Goal: Task Accomplishment & Management: Use online tool/utility

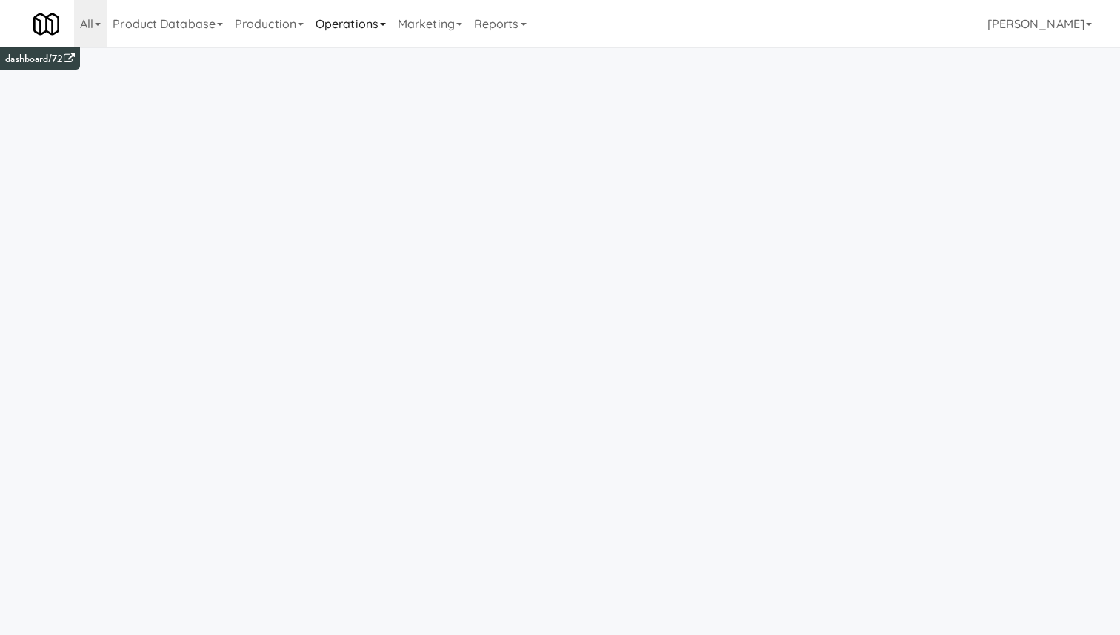
click at [357, 38] on link "Operations" at bounding box center [351, 23] width 82 height 47
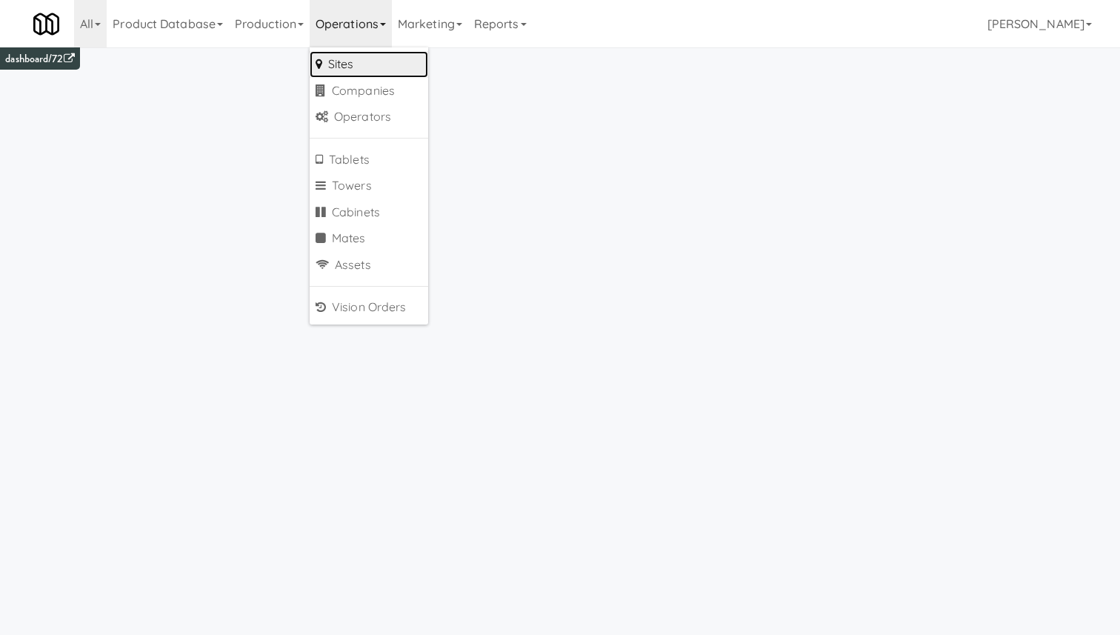
click at [358, 67] on link "Sites" at bounding box center [369, 64] width 119 height 27
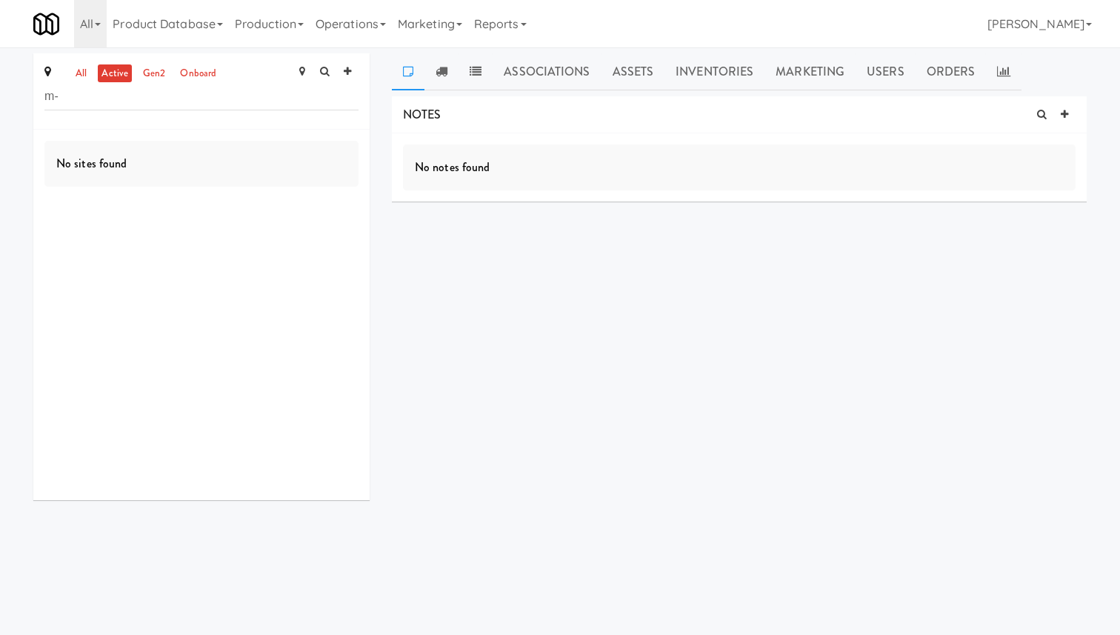
type input "m"
click at [81, 72] on link "all" at bounding box center [81, 73] width 19 height 19
click at [107, 98] on input "text" at bounding box center [201, 96] width 314 height 27
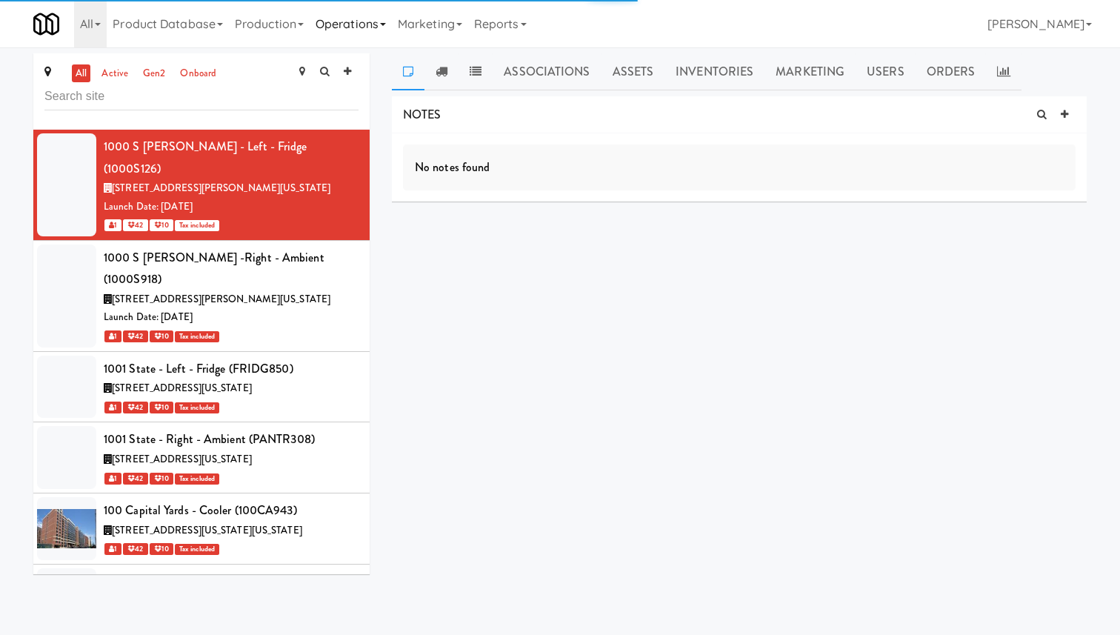
click at [343, 30] on link "Operations" at bounding box center [351, 23] width 82 height 47
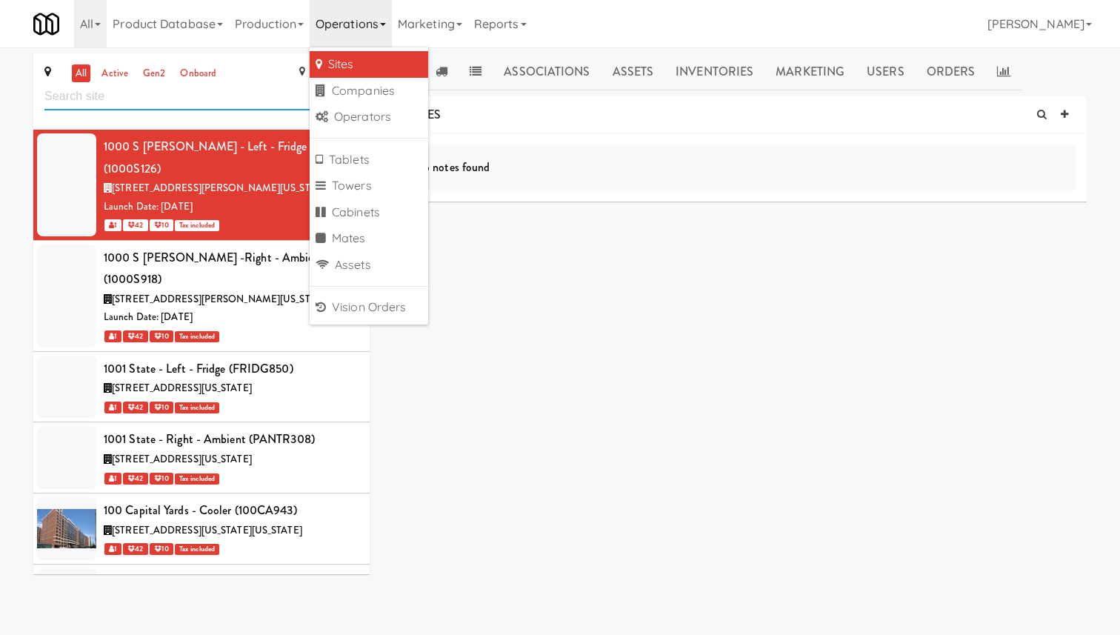
click at [287, 99] on input "text" at bounding box center [201, 96] width 314 height 27
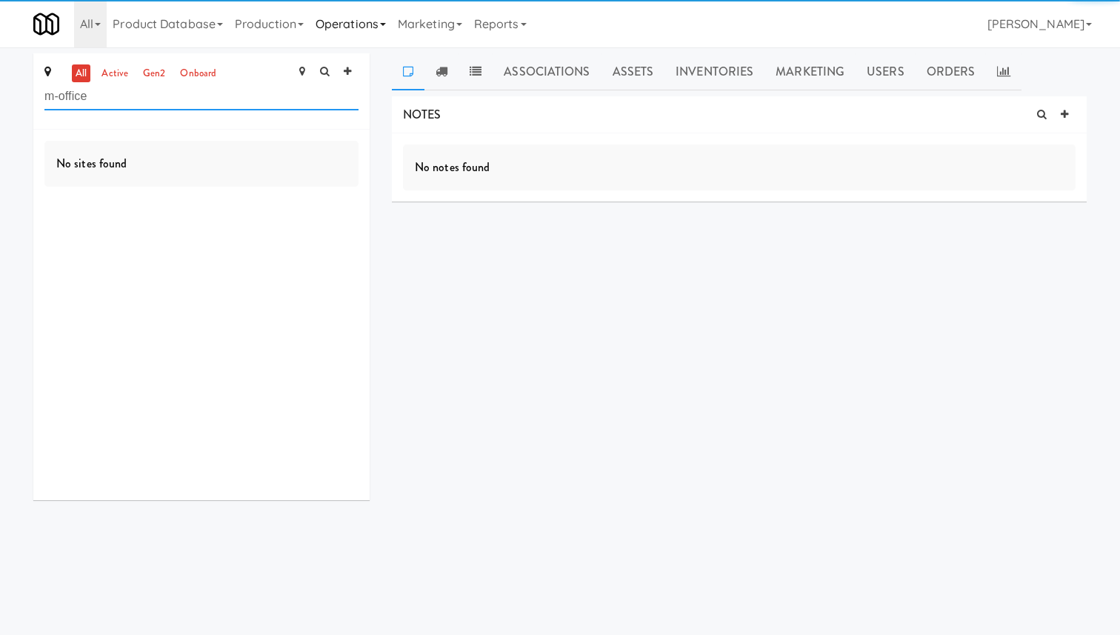
type input "m-office"
click at [360, 21] on link "Operations" at bounding box center [351, 23] width 82 height 47
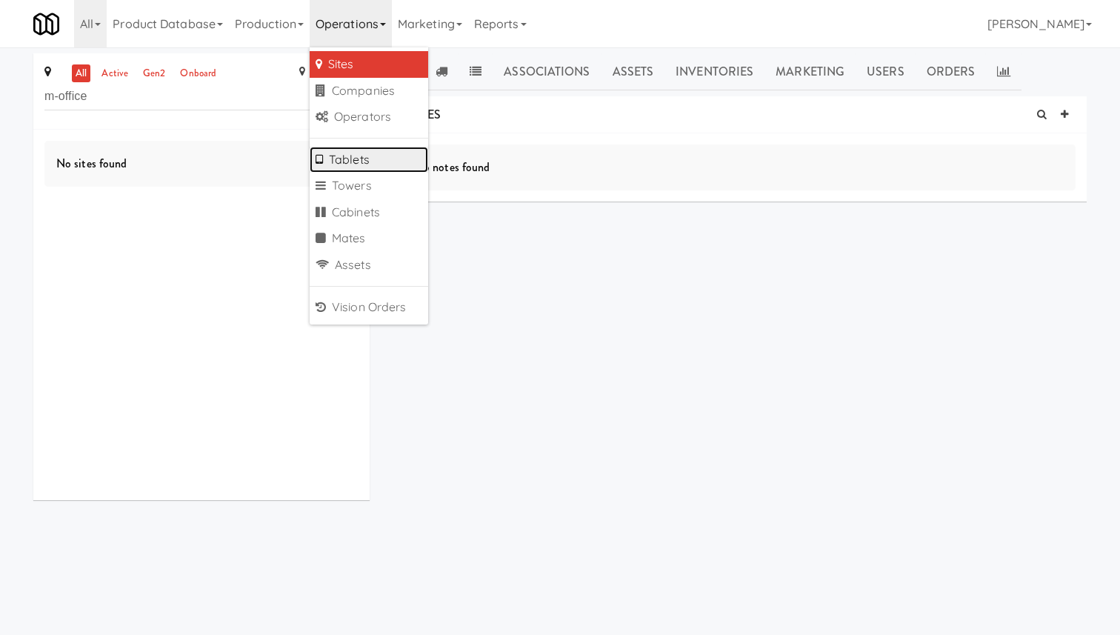
click at [354, 149] on link "Tablets" at bounding box center [369, 160] width 119 height 27
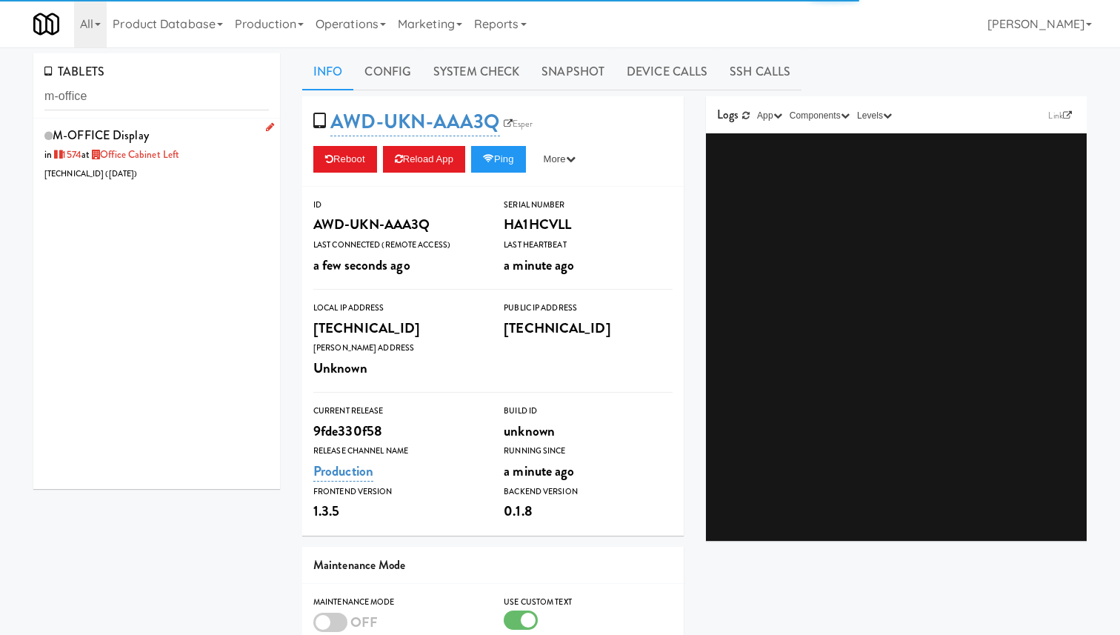
type input "m-office"
click at [169, 150] on link "Office Cabinet Left" at bounding box center [135, 154] width 90 height 14
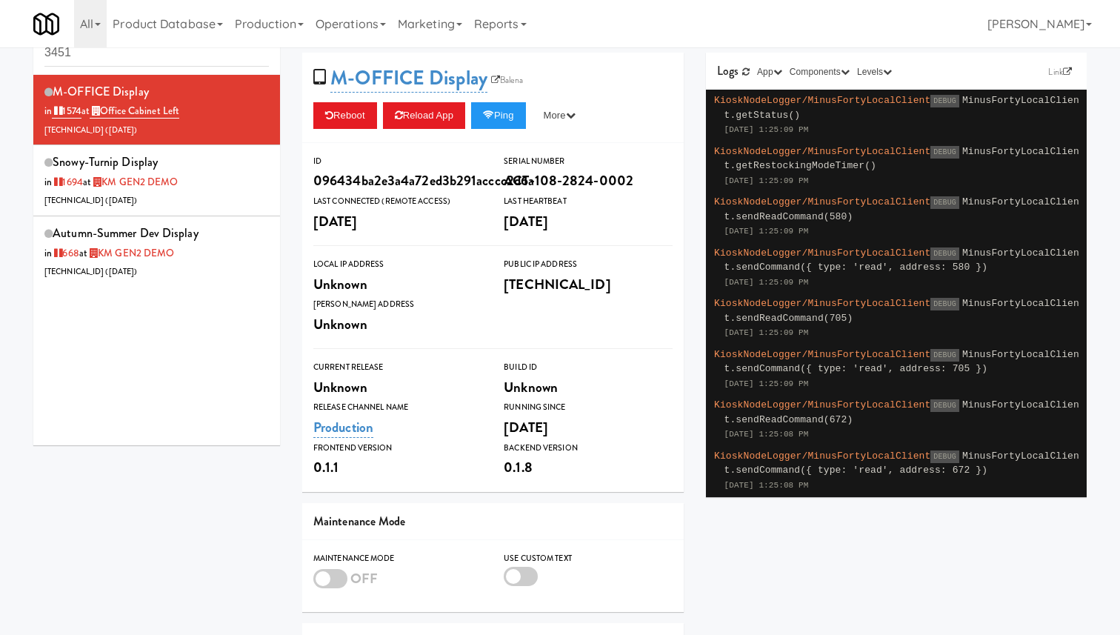
scroll to position [48, 0]
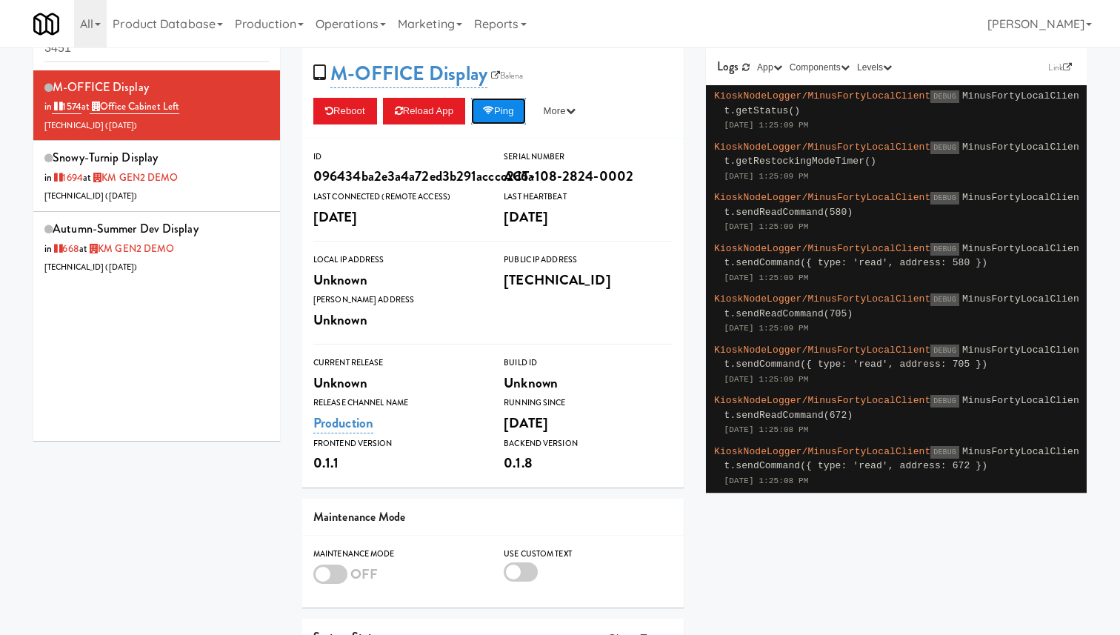
click at [521, 113] on button "Ping" at bounding box center [498, 111] width 55 height 27
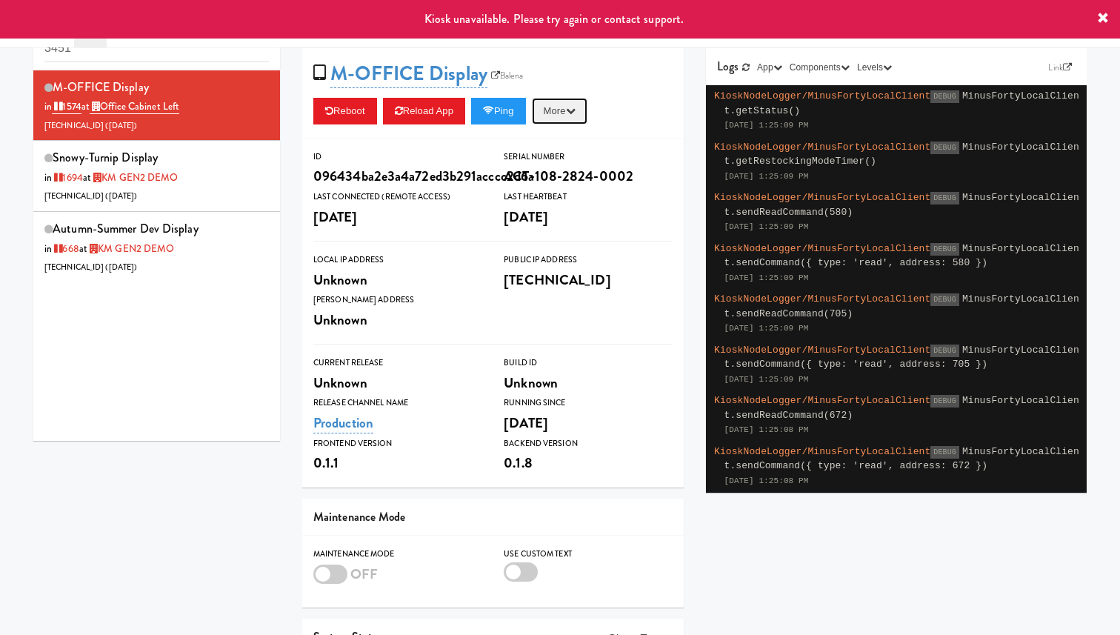
click at [571, 109] on button "More" at bounding box center [560, 111] width 56 height 27
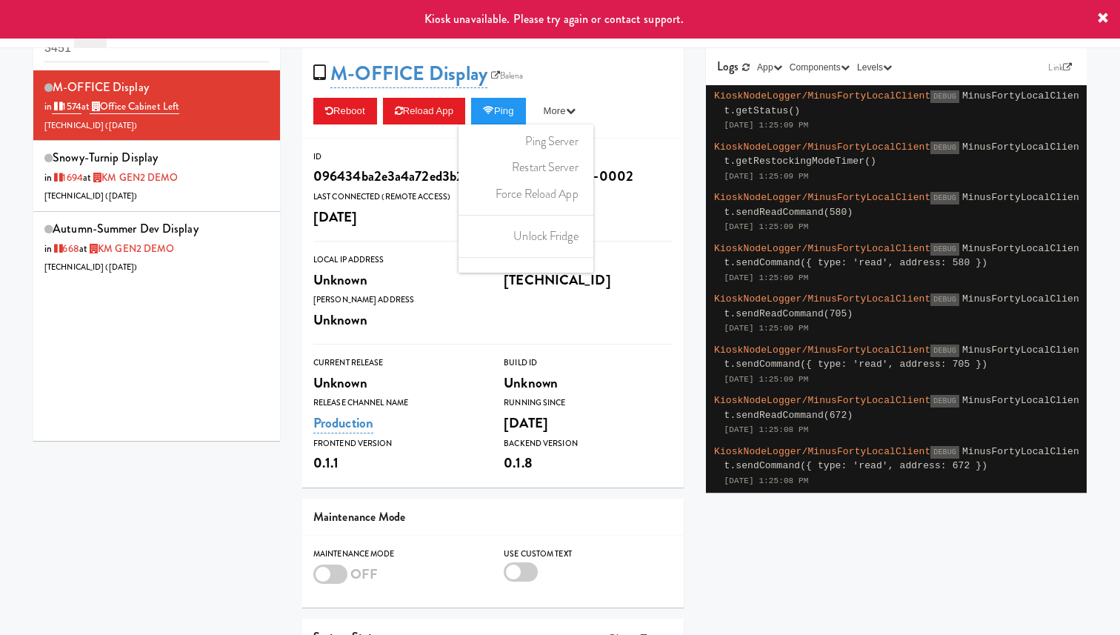
click at [446, 313] on div "Unknown" at bounding box center [397, 319] width 168 height 25
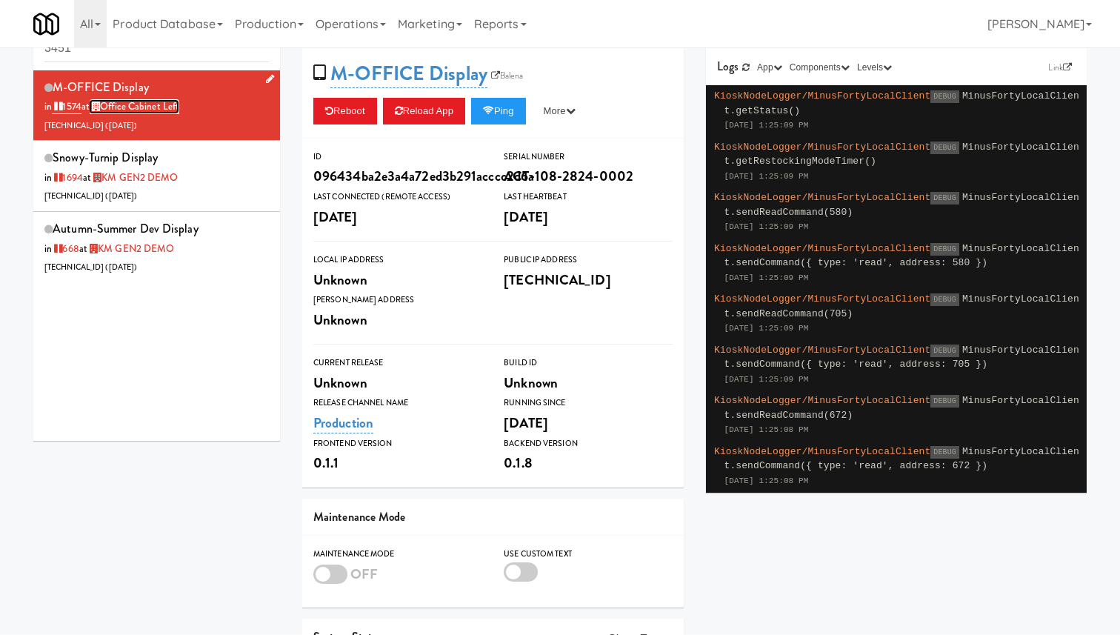
click at [111, 110] on link "Office Cabinet Left" at bounding box center [135, 106] width 90 height 15
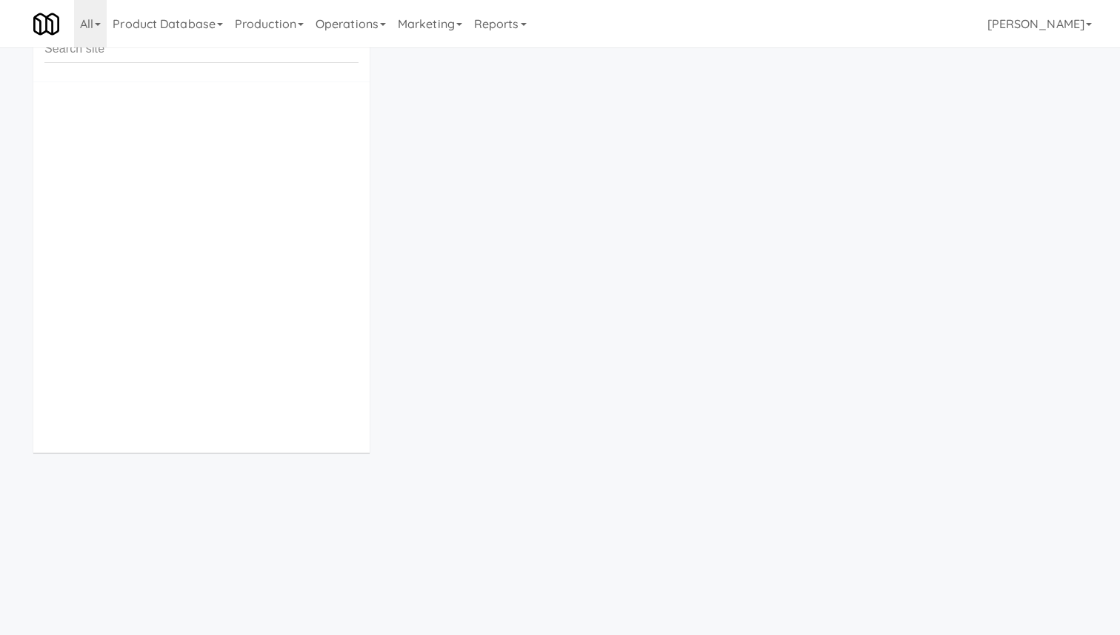
scroll to position [47, 0]
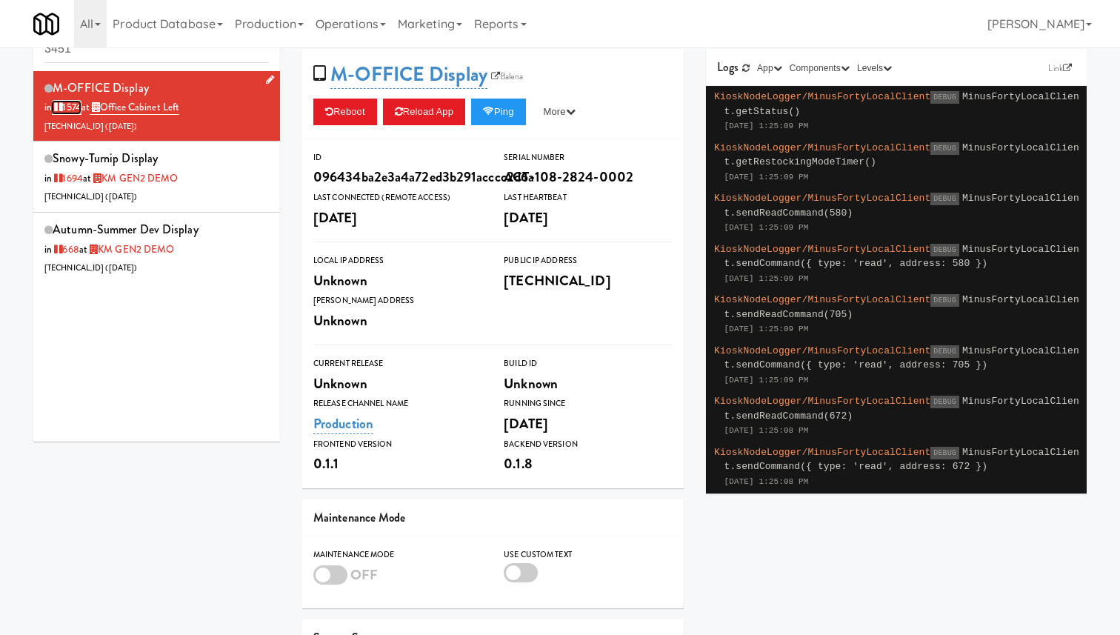
click at [73, 104] on link "1574" at bounding box center [67, 107] width 30 height 15
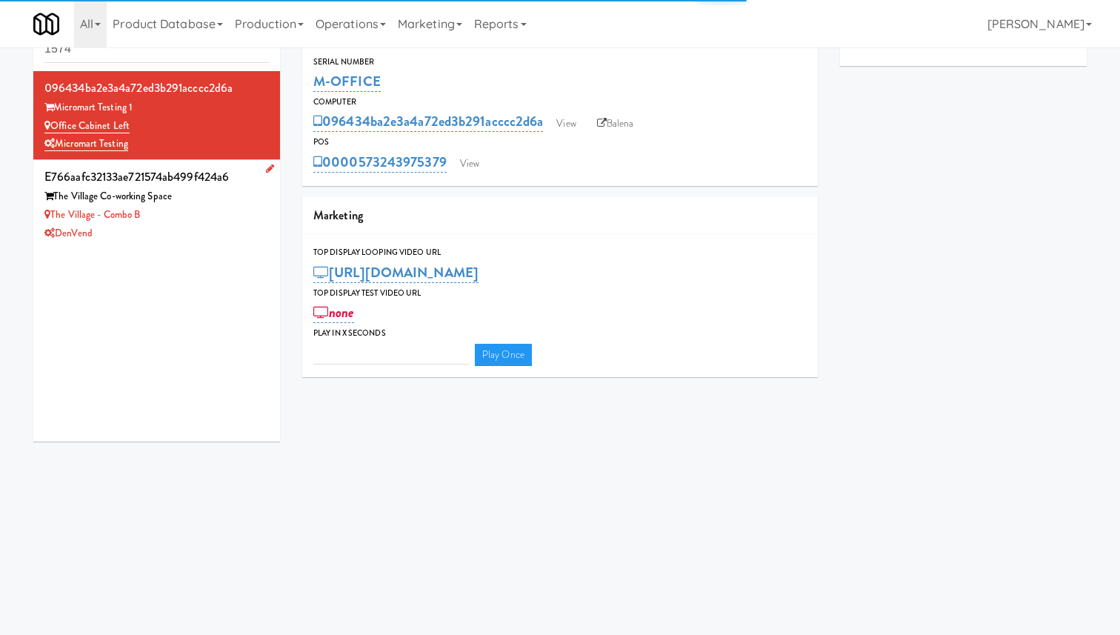
type input "3"
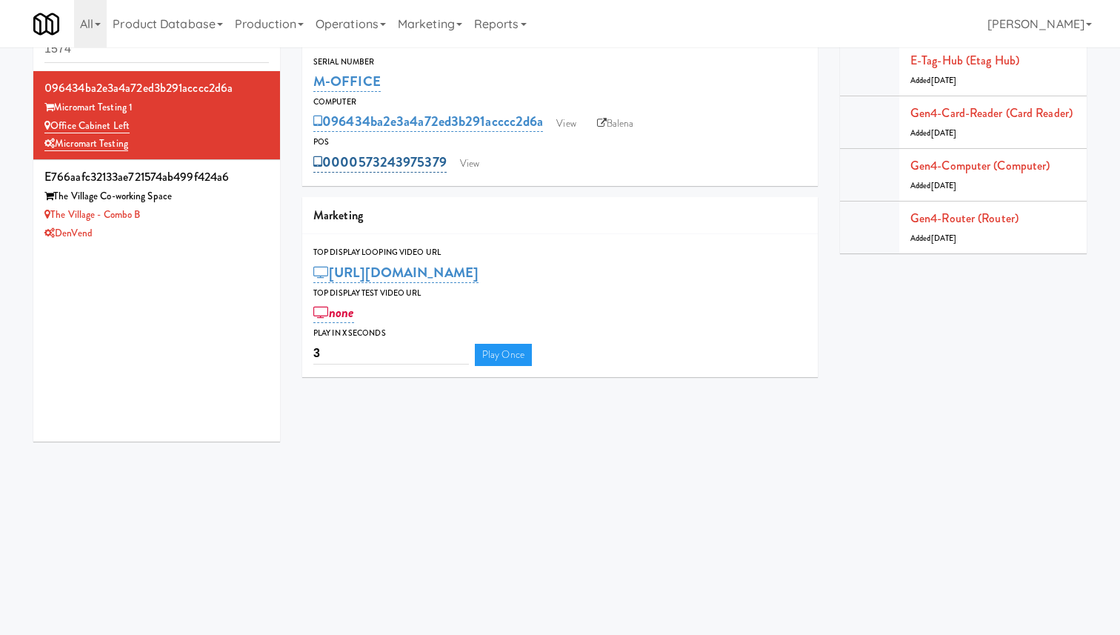
drag, startPoint x: 451, startPoint y: 156, endPoint x: 328, endPoint y: 157, distance: 123.0
click at [328, 157] on div "0000573243975379 View" at bounding box center [559, 162] width 493 height 25
copy link "0000573243975379"
